Goal: Task Accomplishment & Management: Complete application form

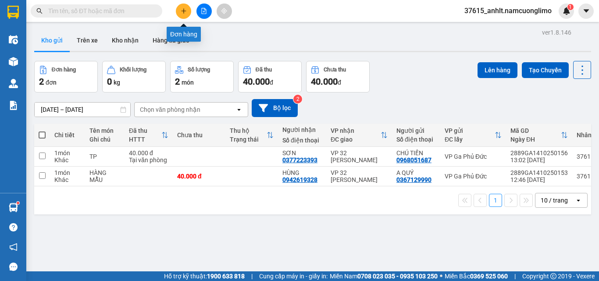
click at [186, 10] on icon "plus" at bounding box center [184, 11] width 6 height 6
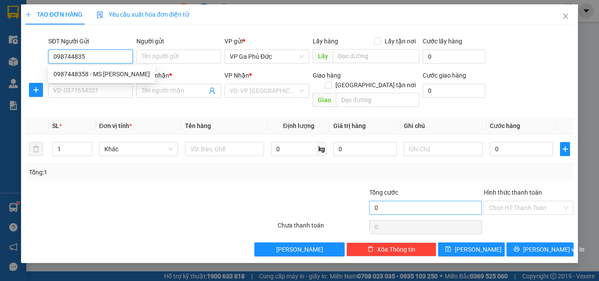
type input "0987448358"
click at [101, 70] on div "0987448358 - MS [PERSON_NAME]" at bounding box center [101, 74] width 96 height 10
type input "MS [PERSON_NAME]"
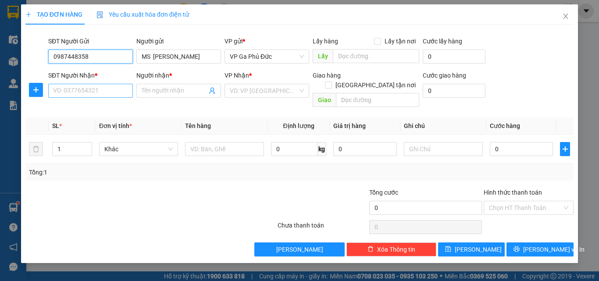
type input "0987448358"
click at [103, 92] on input "SĐT Người Nhận *" at bounding box center [90, 91] width 85 height 14
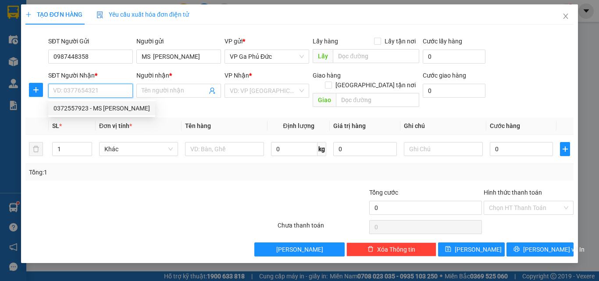
click at [114, 110] on div "0372557923 - MS [PERSON_NAME]" at bounding box center [101, 108] width 96 height 10
type input "0372557923"
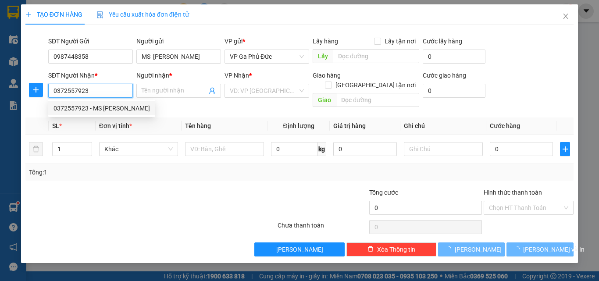
type input "MS [PERSON_NAME]"
checkbox input "true"
type input "107 [PERSON_NAME] phong sac cầu giấy p dich vọng hậu, hà nôi"
type input "30.000"
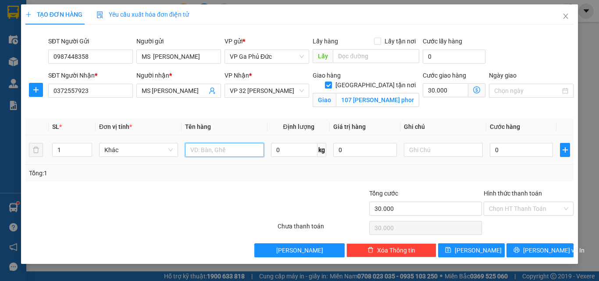
click at [218, 151] on input "text" at bounding box center [224, 150] width 79 height 14
type input "HS"
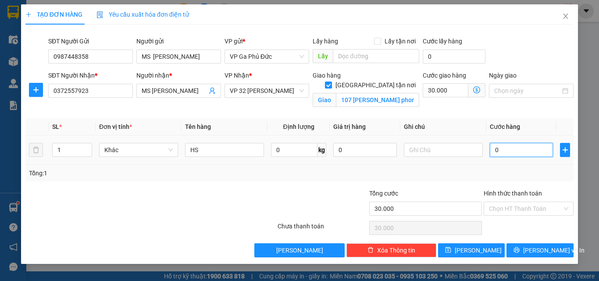
click at [509, 154] on input "0" at bounding box center [520, 150] width 63 height 14
type input "3"
type input "30.003"
type input "30"
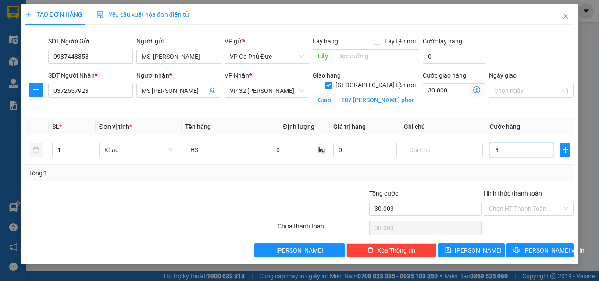
type input "30.030"
type input "30.000"
type input "60.000"
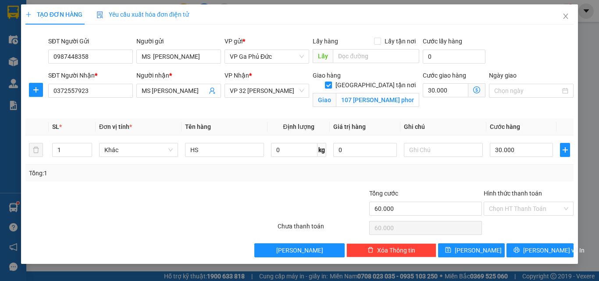
click at [443, 186] on div "Transit Pickup Surcharge Ids Transit Deliver Surcharge Ids Transit Deliver Surc…" at bounding box center [299, 145] width 548 height 226
click at [548, 252] on span "[PERSON_NAME] và In" at bounding box center [553, 250] width 61 height 10
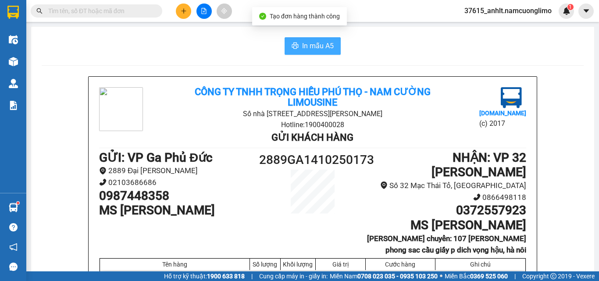
click at [324, 43] on span "In mẫu A5" at bounding box center [318, 45] width 32 height 11
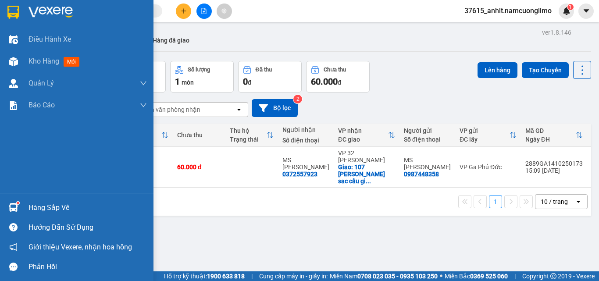
click at [2, 6] on div at bounding box center [76, 14] width 153 height 28
